Goal: Navigation & Orientation: Find specific page/section

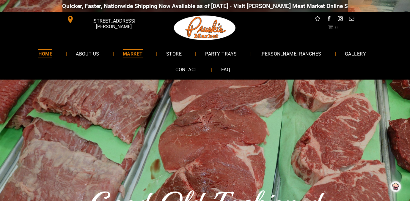
click at [126, 54] on span "MARKET" at bounding box center [133, 53] width 20 height 9
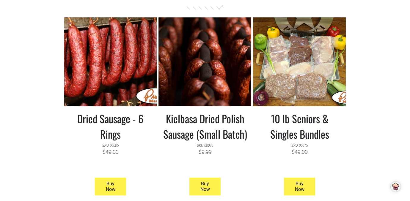
scroll to position [565, 0]
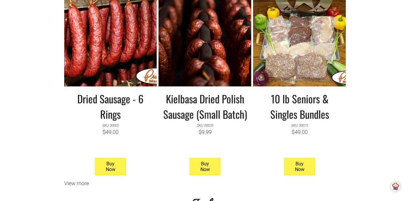
click at [295, 104] on h3 "10 lb Seniors & Singles Bundles" at bounding box center [300, 106] width 84 height 31
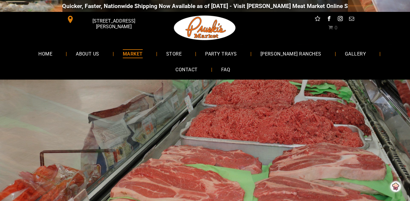
click at [191, 6] on div "Quicker, Faster, Nationwide Shipping Now Available as of 8-19-2025 - Visit Prus…" at bounding box center [205, 6] width 286 height 18
click at [260, 55] on span "[PERSON_NAME] RANCHES" at bounding box center [291, 53] width 62 height 9
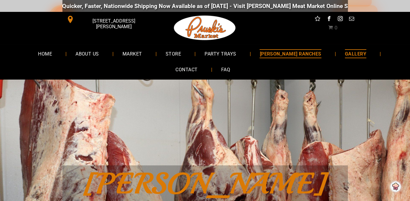
click at [345, 54] on span "GALLERY" at bounding box center [355, 53] width 21 height 9
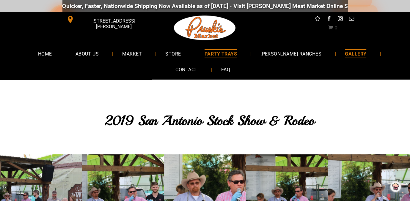
click at [210, 54] on span "PARTY TRAYS" at bounding box center [221, 53] width 32 height 9
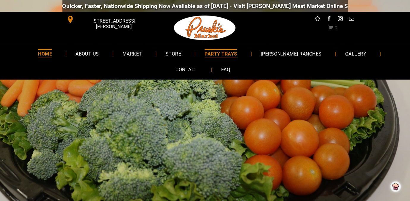
click at [38, 51] on span "HOME" at bounding box center [45, 53] width 14 height 9
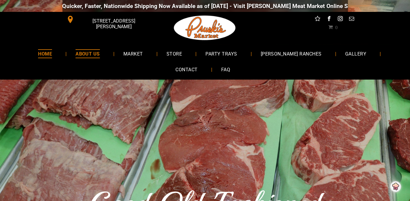
drag, startPoint x: 74, startPoint y: 54, endPoint x: 70, endPoint y: 57, distance: 4.1
click at [76, 54] on span "ABOUT US" at bounding box center [88, 53] width 24 height 9
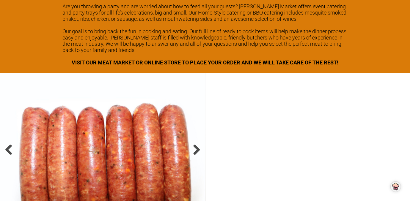
scroll to position [883, 0]
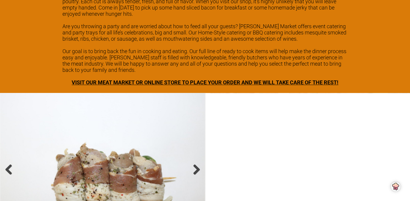
click at [137, 79] on span "VISIT OUR MEAT MARKET OR ONLINE STORE TO PLACE YOUR ORDER AND WE WILL TAKE CARE…" at bounding box center [205, 82] width 267 height 6
